Goal: Find specific page/section: Find specific page/section

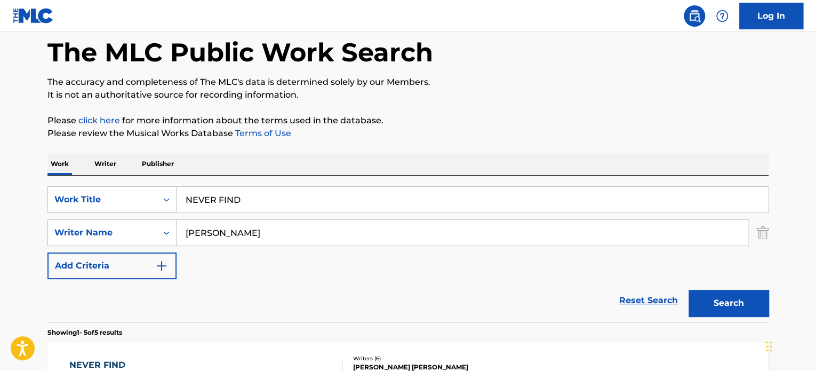
scroll to position [51, 0]
drag, startPoint x: 288, startPoint y: 204, endPoint x: 154, endPoint y: 196, distance: 134.7
click at [154, 196] on div "SearchWithCriteria72e2327f-afab-4671-a4af-a1391abc282d Work Title NEVER FIND" at bounding box center [407, 200] width 721 height 27
paste input "CLOSER"
type input "CLOSER"
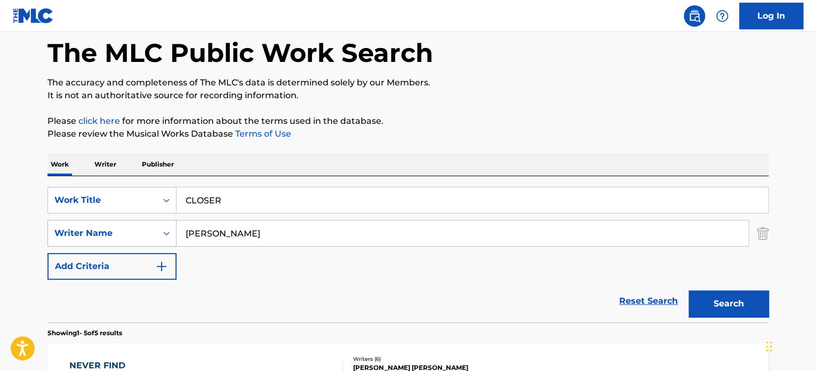
drag, startPoint x: 295, startPoint y: 234, endPoint x: 170, endPoint y: 227, distance: 124.5
click at [170, 227] on div "SearchWithCriteriaa7739228-e78b-44a8-8cc3-76fd6ff7a1fc Writer Name [PERSON_NAME]" at bounding box center [407, 233] width 721 height 27
paste input "Bernt Rune Stray,"
type input "Bernt Rune Stray"
click at [689, 290] on button "Search" at bounding box center [729, 303] width 80 height 27
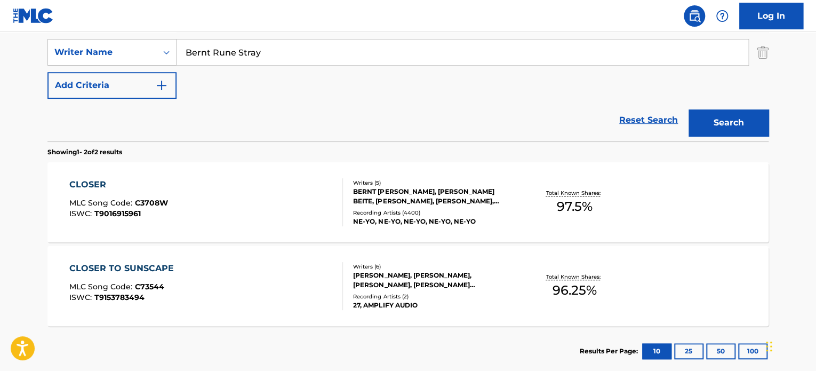
scroll to position [232, 0]
click at [81, 187] on div "CLOSER" at bounding box center [118, 184] width 99 height 13
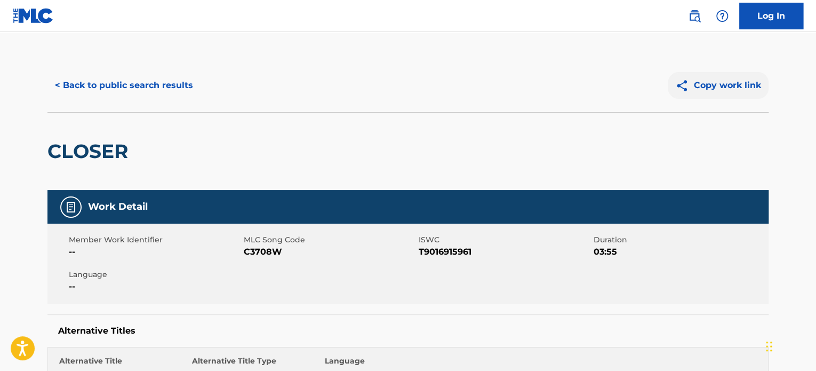
click at [689, 96] on button "Copy work link" at bounding box center [718, 85] width 101 height 27
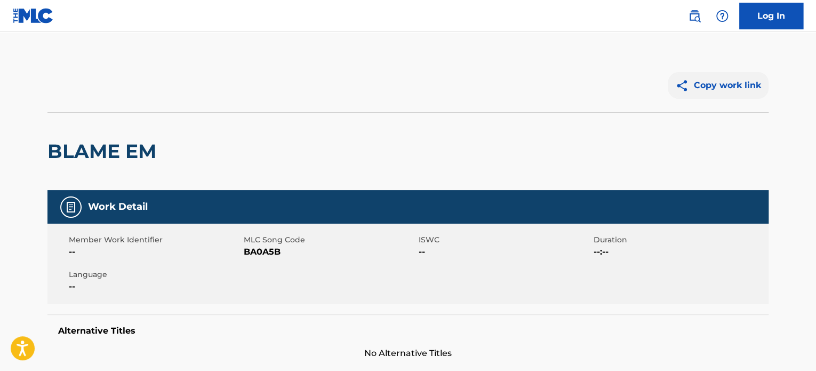
click at [690, 91] on img at bounding box center [685, 85] width 19 height 13
